Goal: Communication & Community: Share content

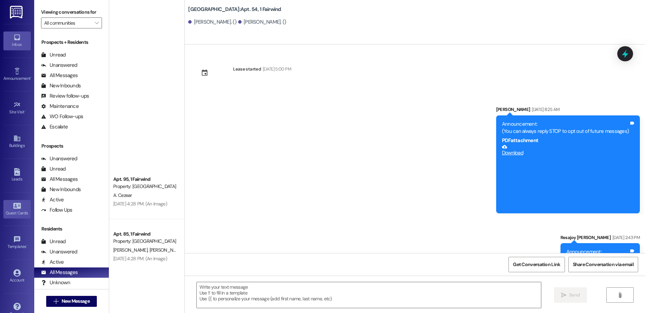
scroll to position [3193, 0]
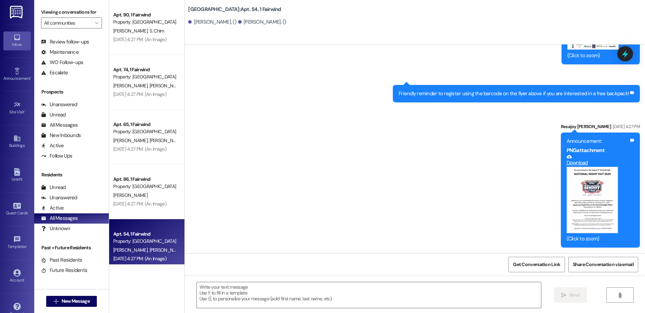
click at [15, 43] on div "Inbox" at bounding box center [17, 44] width 34 height 7
click at [19, 76] on div "Announcement •" at bounding box center [17, 78] width 34 height 7
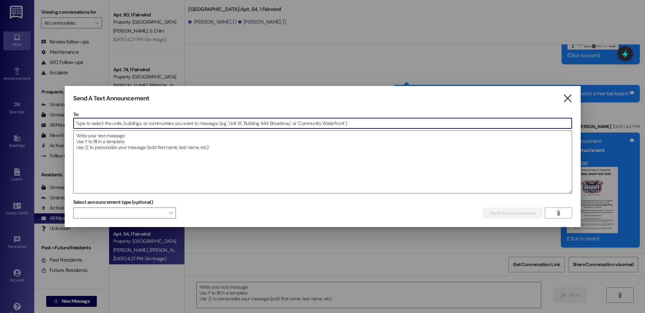
click at [570, 97] on icon "" at bounding box center [567, 98] width 9 height 7
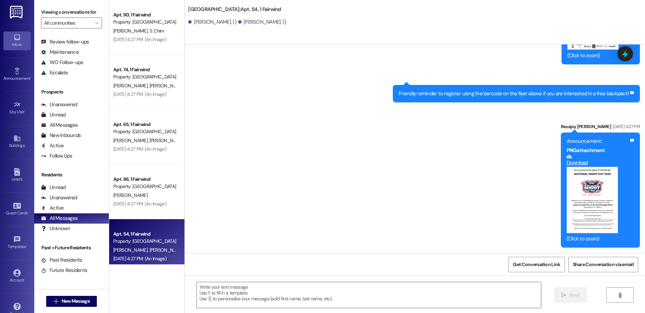
click at [8, 12] on link at bounding box center [17, 12] width 22 height 24
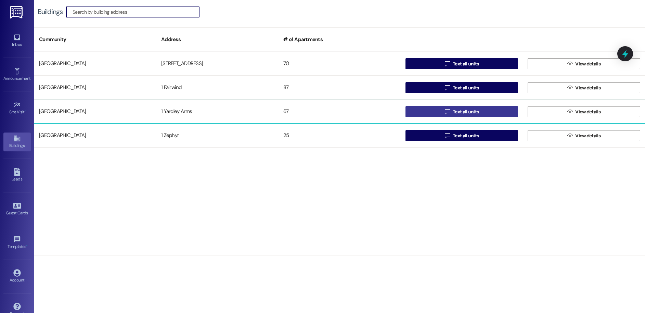
click at [472, 110] on span "Text all units" at bounding box center [466, 111] width 26 height 7
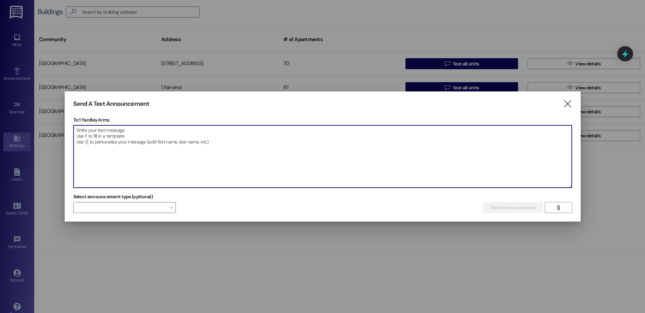
click at [171, 148] on textarea at bounding box center [323, 156] width 498 height 62
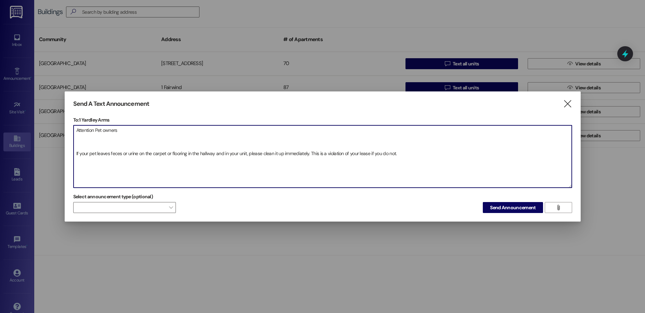
click at [407, 155] on textarea "Attention Pet owners If your pet leaves feces or urine on the carpet or floorin…" at bounding box center [323, 156] width 498 height 62
drag, startPoint x: 76, startPoint y: 154, endPoint x: 196, endPoint y: 179, distance: 123.0
click at [196, 179] on textarea "Attention Pet owners If your pet leaves feces or urine on the carpet or floorin…" at bounding box center [323, 156] width 498 height 62
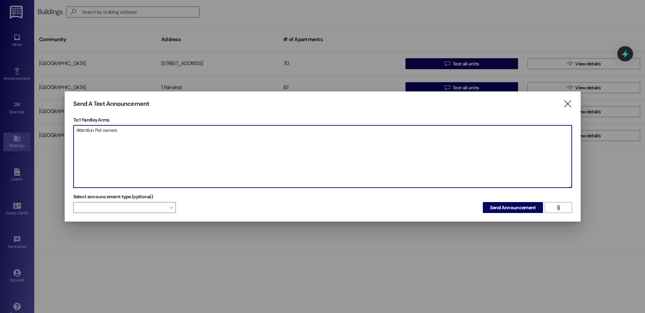
click at [128, 142] on textarea "Attention Pet owners" at bounding box center [323, 156] width 498 height 62
paste textarea "If your pet urinates or defecates on the carpet in the hallway or flooring and …"
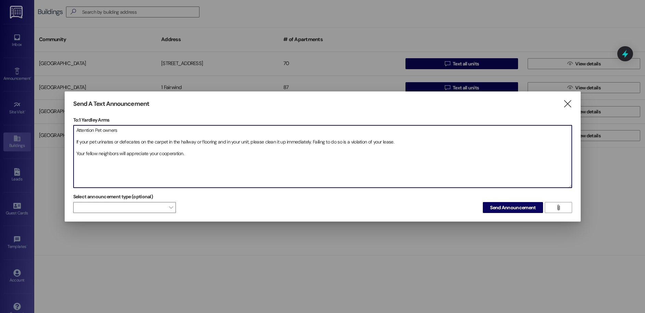
click at [96, 128] on textarea "Attention Pet owners If your pet urinates or defecates on the carpet in the hal…" at bounding box center [323, 156] width 498 height 62
click at [147, 129] on textarea "Attention Yardley Arms Pet owners If your pet urinates or defecates on the carp…" at bounding box center [323, 156] width 498 height 62
click at [414, 139] on textarea "Attention Yardley Arms Pet owners, If your pet urinates or defecates on the car…" at bounding box center [323, 156] width 498 height 62
click at [397, 142] on textarea "Attention Yardley Arms Pet owners, If your pet urinates or defecates on the car…" at bounding box center [323, 156] width 498 height 62
type textarea "Attention Yardley Arms Pet owners, If your pet urinates or defecates on the car…"
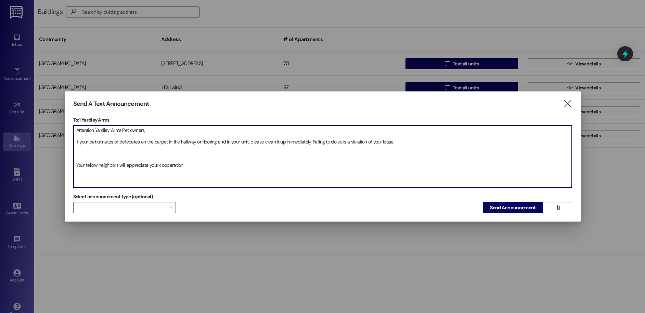
drag, startPoint x: 187, startPoint y: 165, endPoint x: 69, endPoint y: 116, distance: 127.0
click at [69, 116] on div "Send A Text Announcement  To: 1 Yardley Arms  Drop image file here Attention …" at bounding box center [323, 156] width 516 height 130
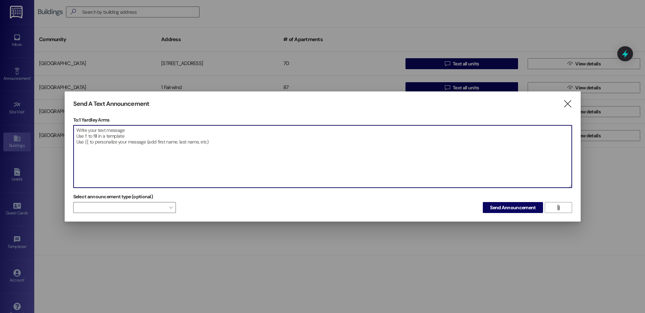
click at [104, 132] on textarea at bounding box center [323, 156] width 498 height 62
paste textarea "Attention Yardley Arms Pet Owners, If your pet urinates or defecates on the car…"
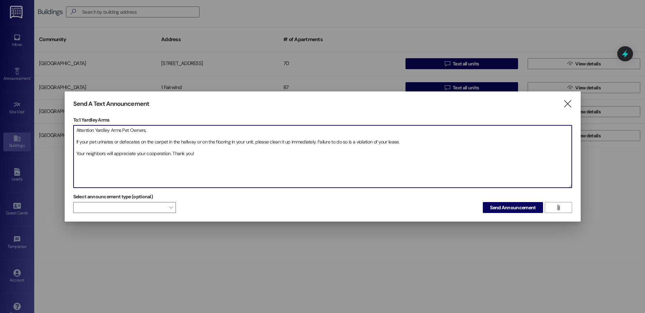
click at [173, 152] on textarea "Attention Yardley Arms Pet Owners, If your pet urinates or defecates on the car…" at bounding box center [323, 156] width 498 height 62
type textarea "Attention Yardley Arms Pet Owners, If your pet urinates or defecates on the car…"
click at [511, 211] on span "Send Announcement" at bounding box center [513, 207] width 46 height 7
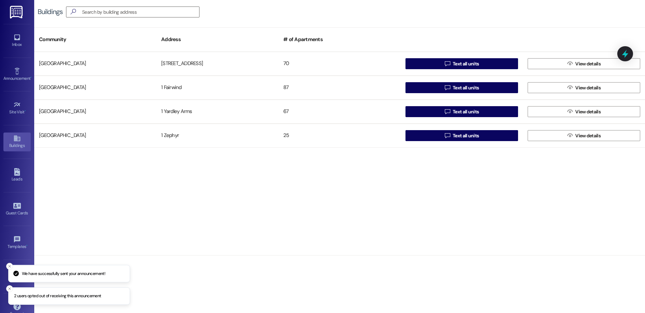
click at [18, 12] on img at bounding box center [17, 12] width 14 height 13
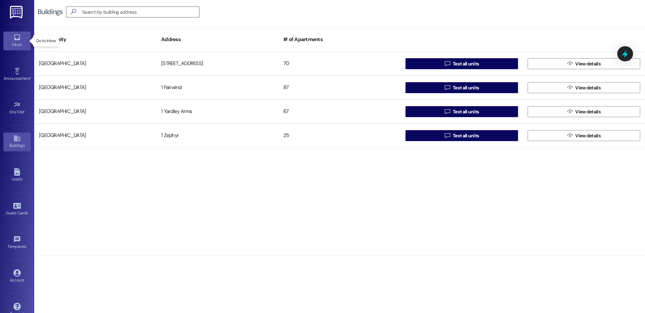
click at [19, 39] on icon at bounding box center [17, 38] width 8 height 8
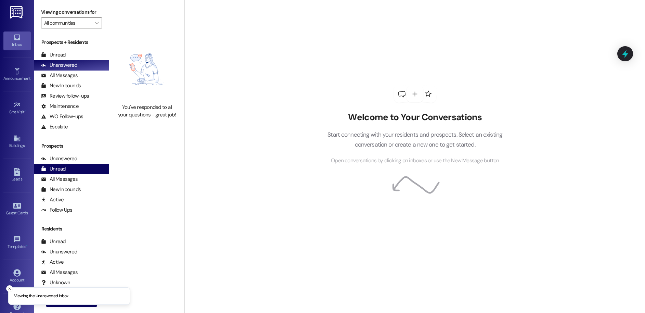
scroll to position [54, 0]
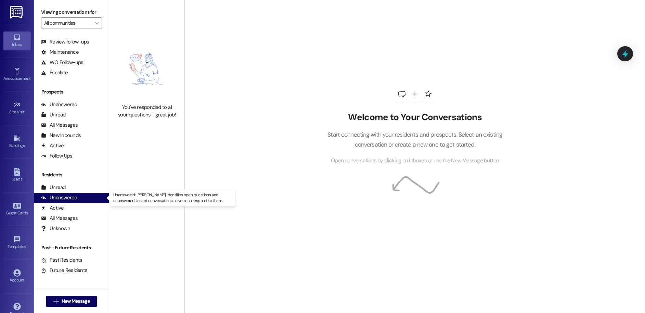
click at [62, 197] on div "Unanswered" at bounding box center [59, 197] width 36 height 7
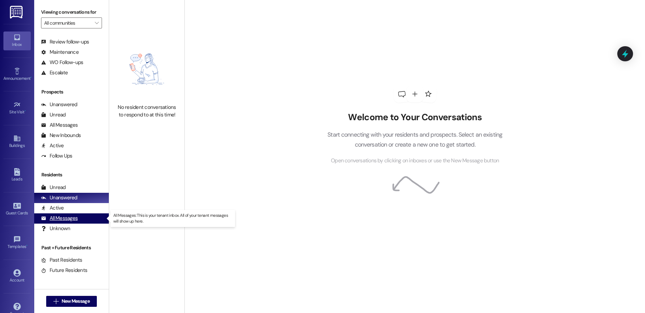
click at [58, 215] on div "All Messages" at bounding box center [59, 218] width 37 height 7
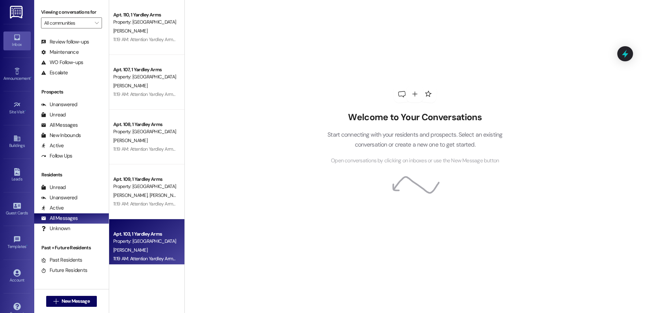
click at [133, 247] on span "[PERSON_NAME]" at bounding box center [130, 250] width 34 height 6
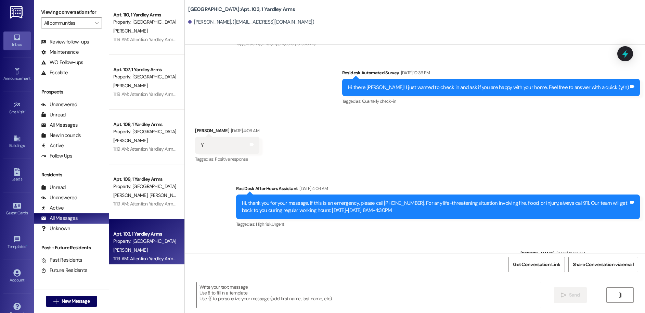
scroll to position [6426, 0]
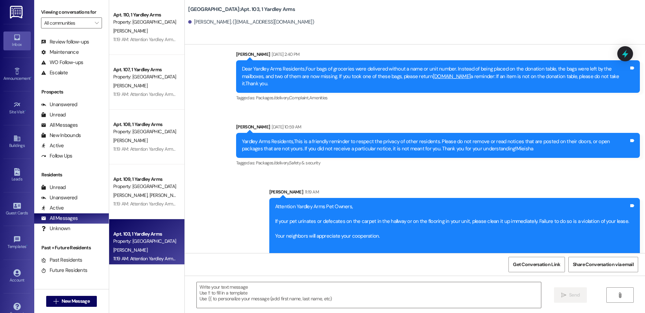
click at [20, 9] on img at bounding box center [17, 12] width 14 height 13
